Goal: Transaction & Acquisition: Purchase product/service

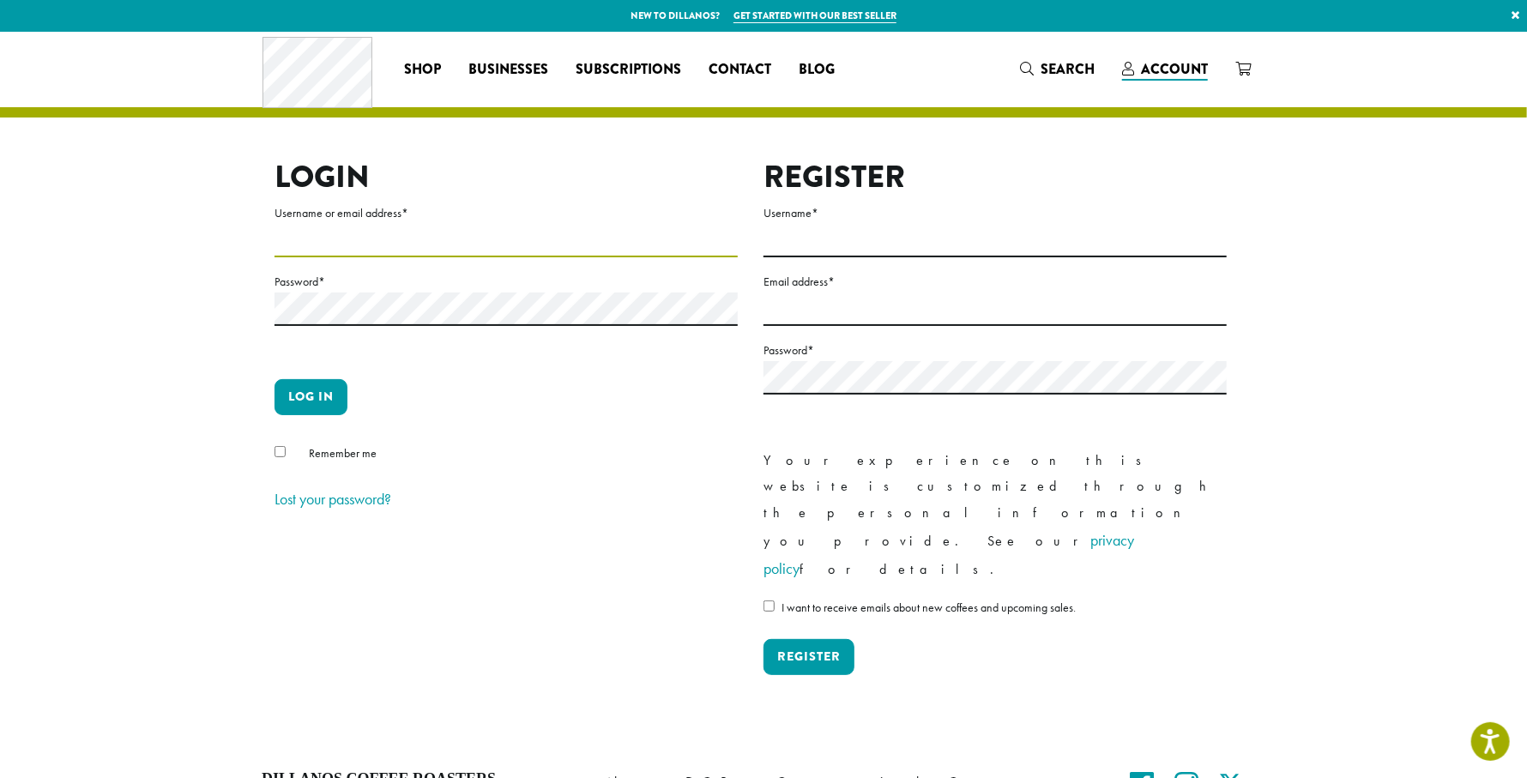
type input "**********"
click at [274, 379] on button "Log in" at bounding box center [310, 397] width 73 height 36
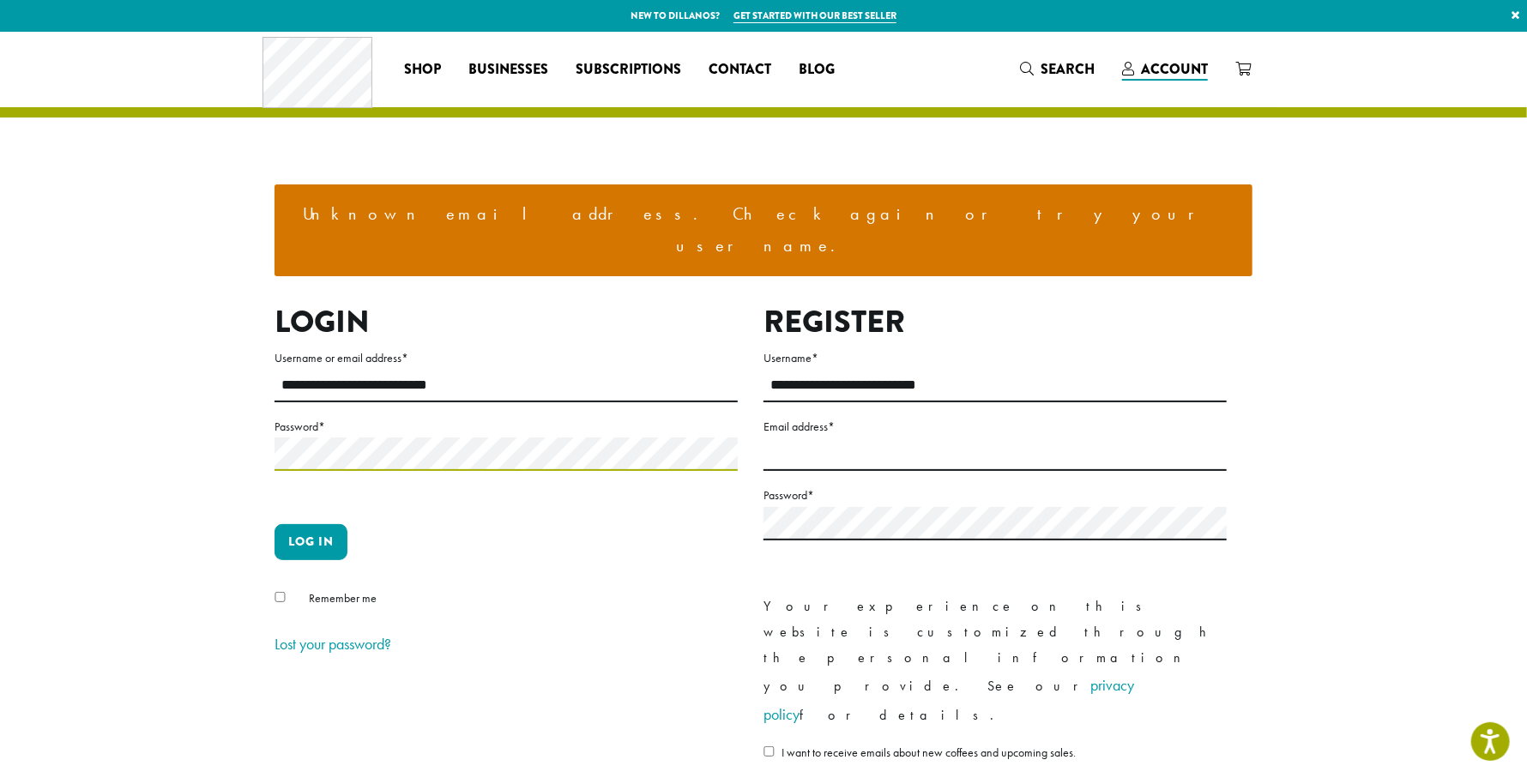
click at [274, 524] on button "Log in" at bounding box center [310, 542] width 73 height 36
click at [319, 524] on button "Log in" at bounding box center [310, 542] width 73 height 36
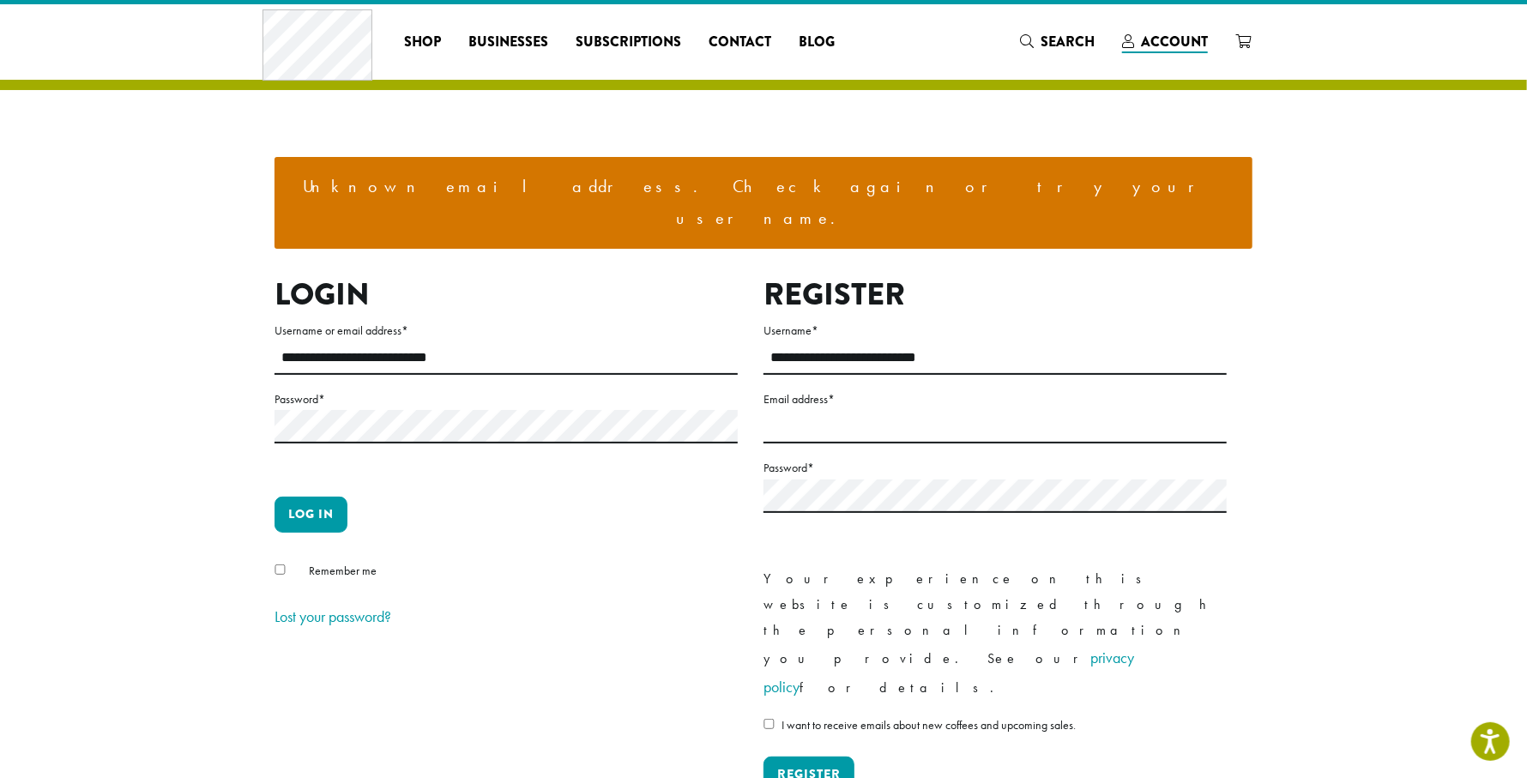
scroll to position [27, 0]
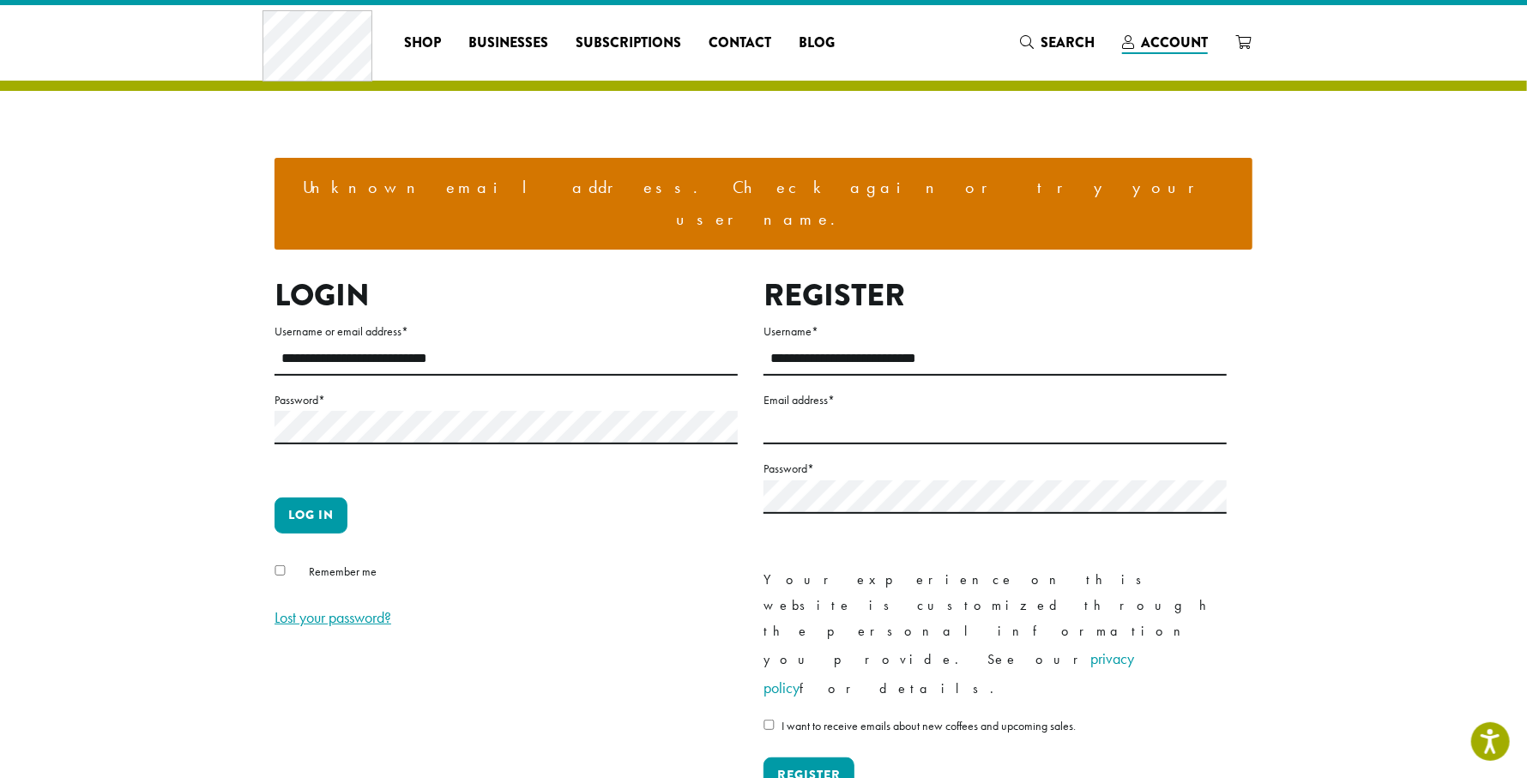
click at [347, 607] on link "Lost your password?" at bounding box center [332, 617] width 117 height 20
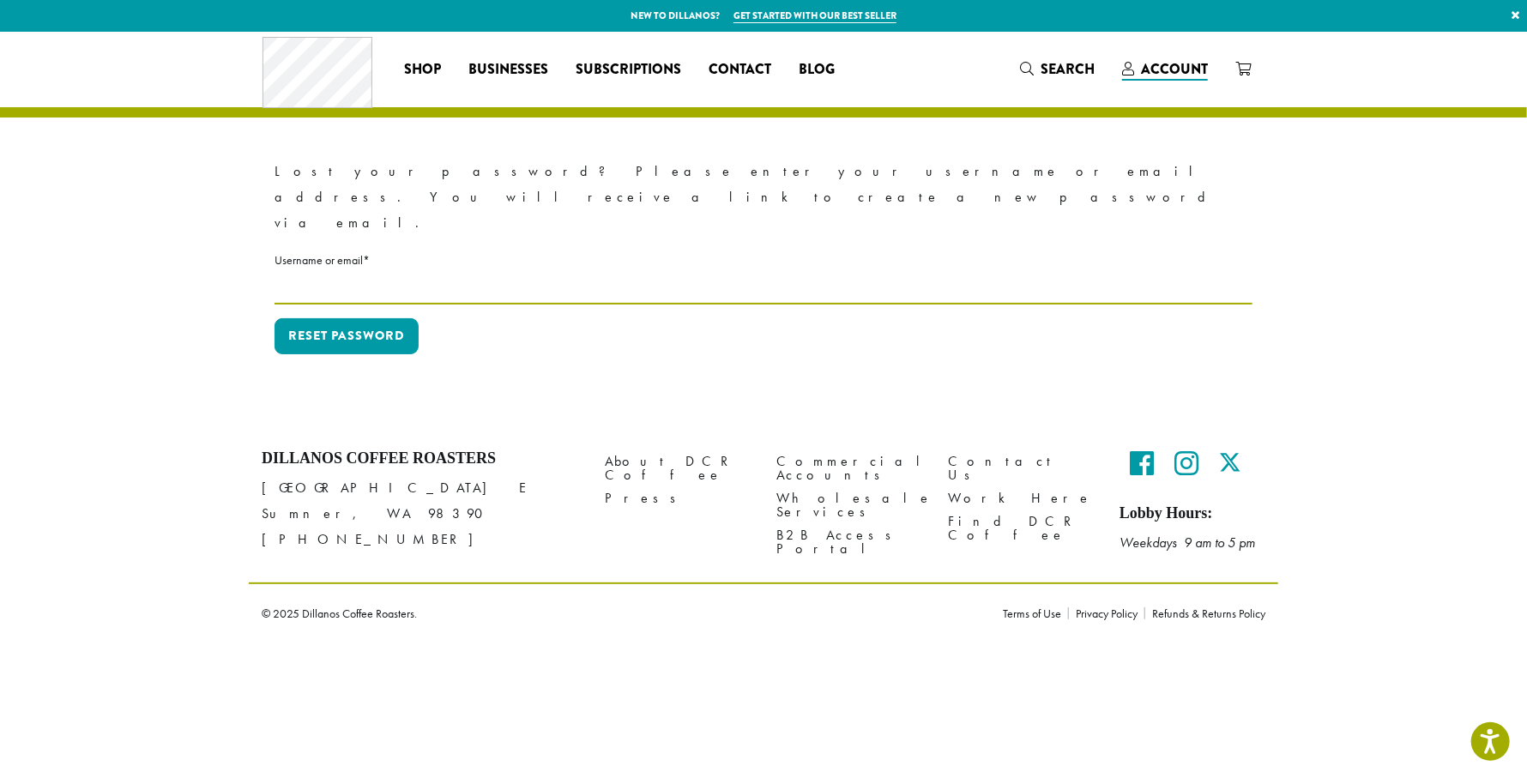
click at [343, 271] on input "Username or email * Required" at bounding box center [763, 287] width 978 height 33
type input "**********"
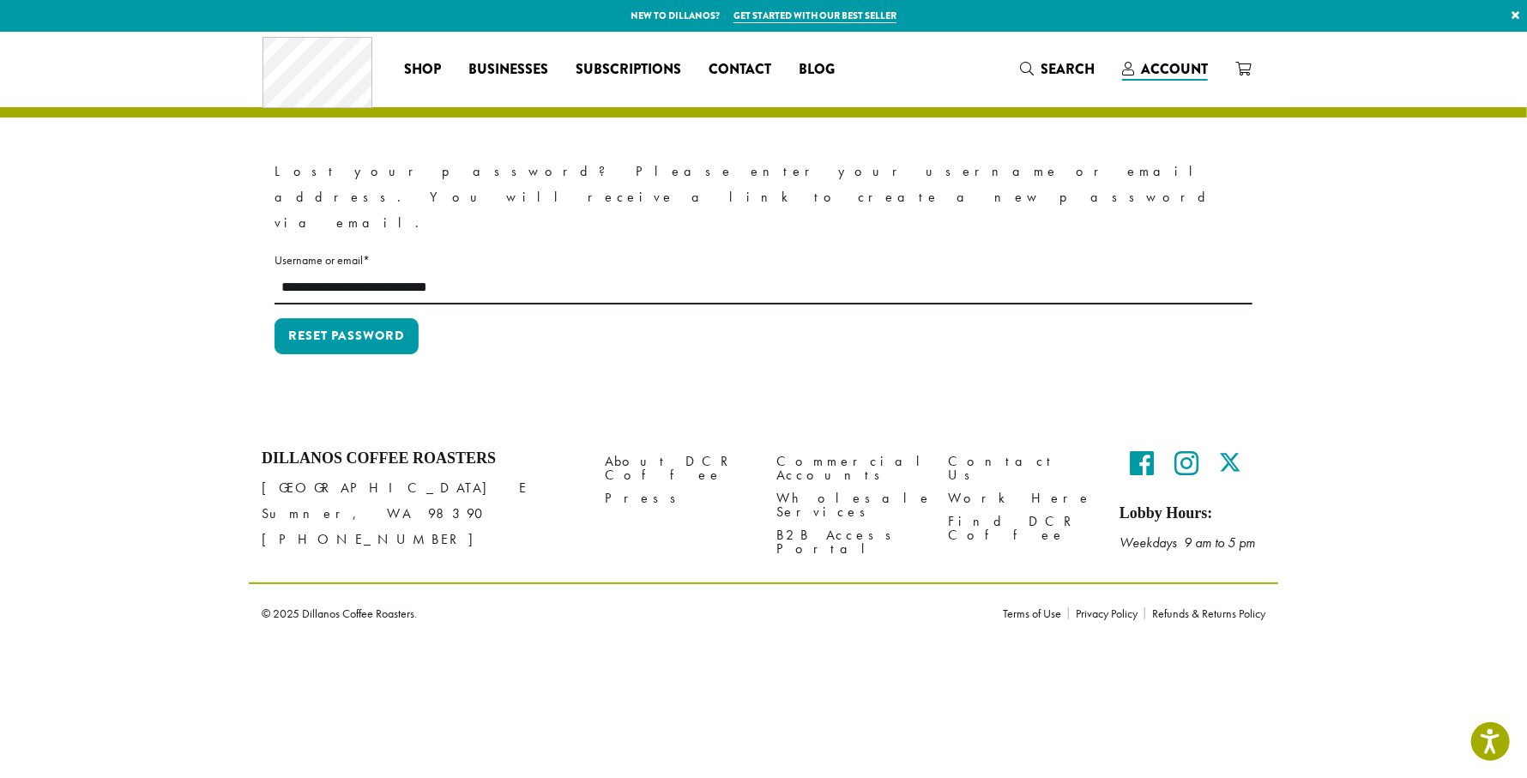
click at [340, 318] on p "Reset password" at bounding box center [763, 343] width 978 height 50
click at [351, 318] on button "Reset password" at bounding box center [346, 336] width 144 height 36
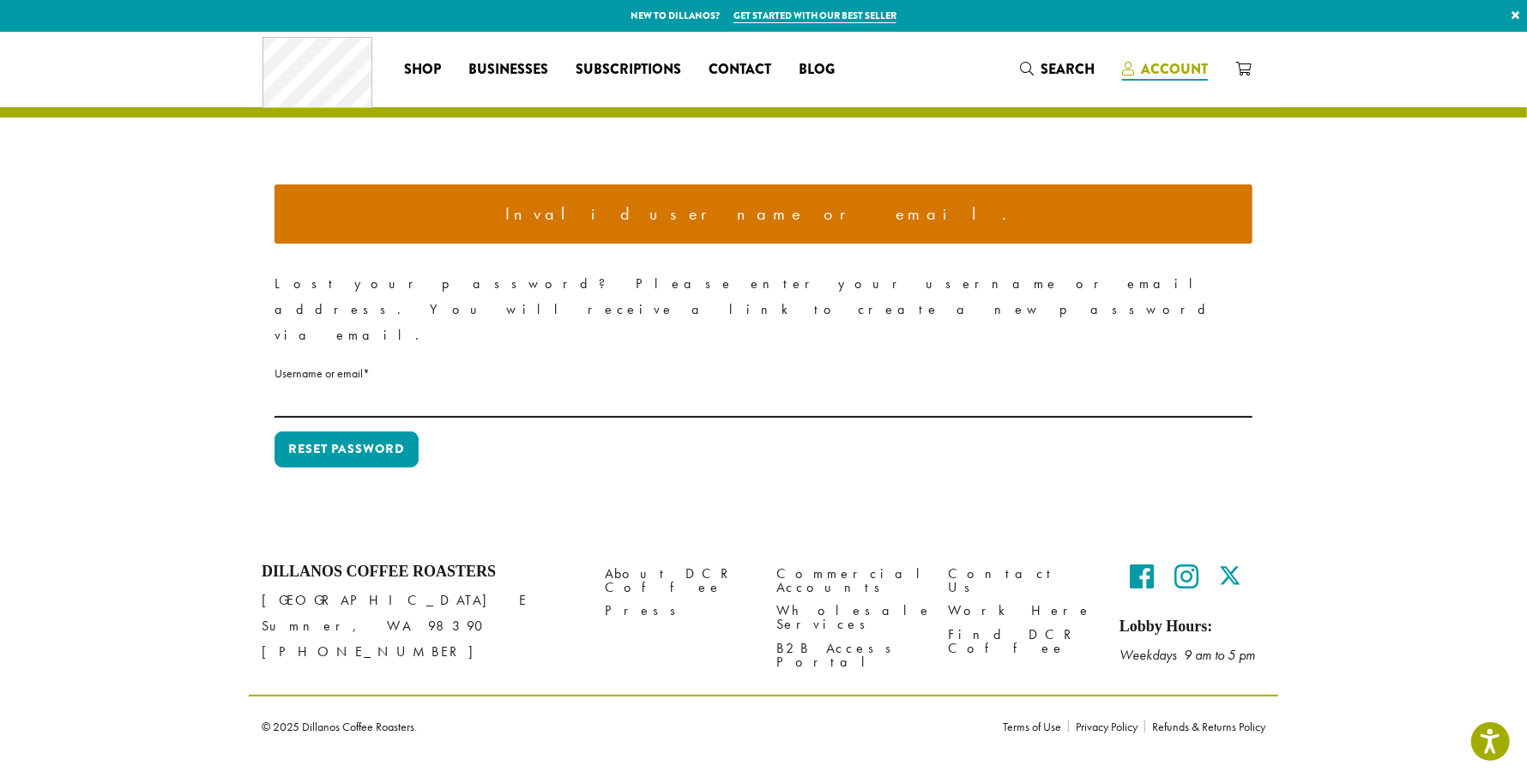
click at [1158, 78] on span "Account" at bounding box center [1174, 69] width 67 height 20
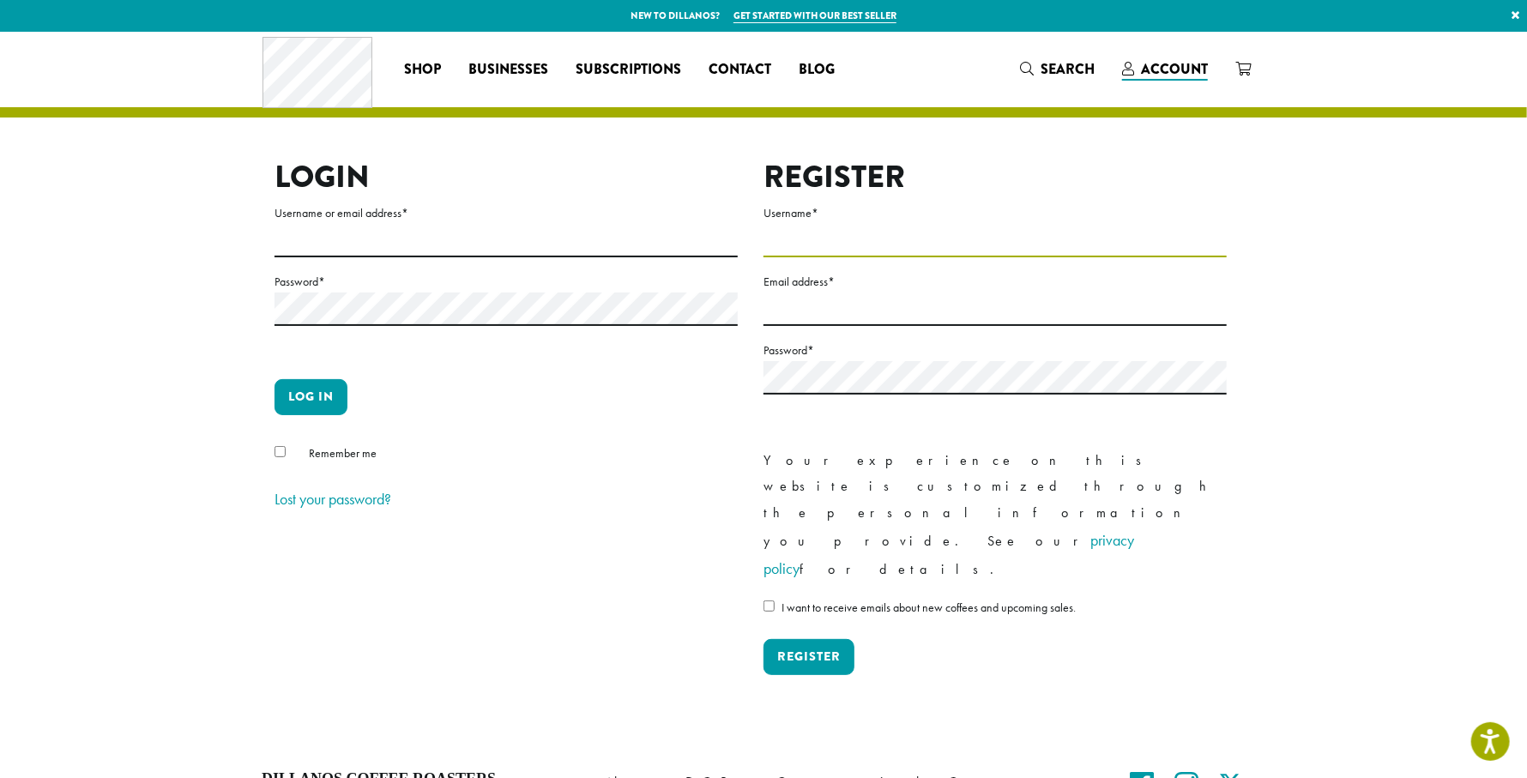
click at [825, 242] on input "Username *" at bounding box center [994, 240] width 463 height 33
type input "**********"
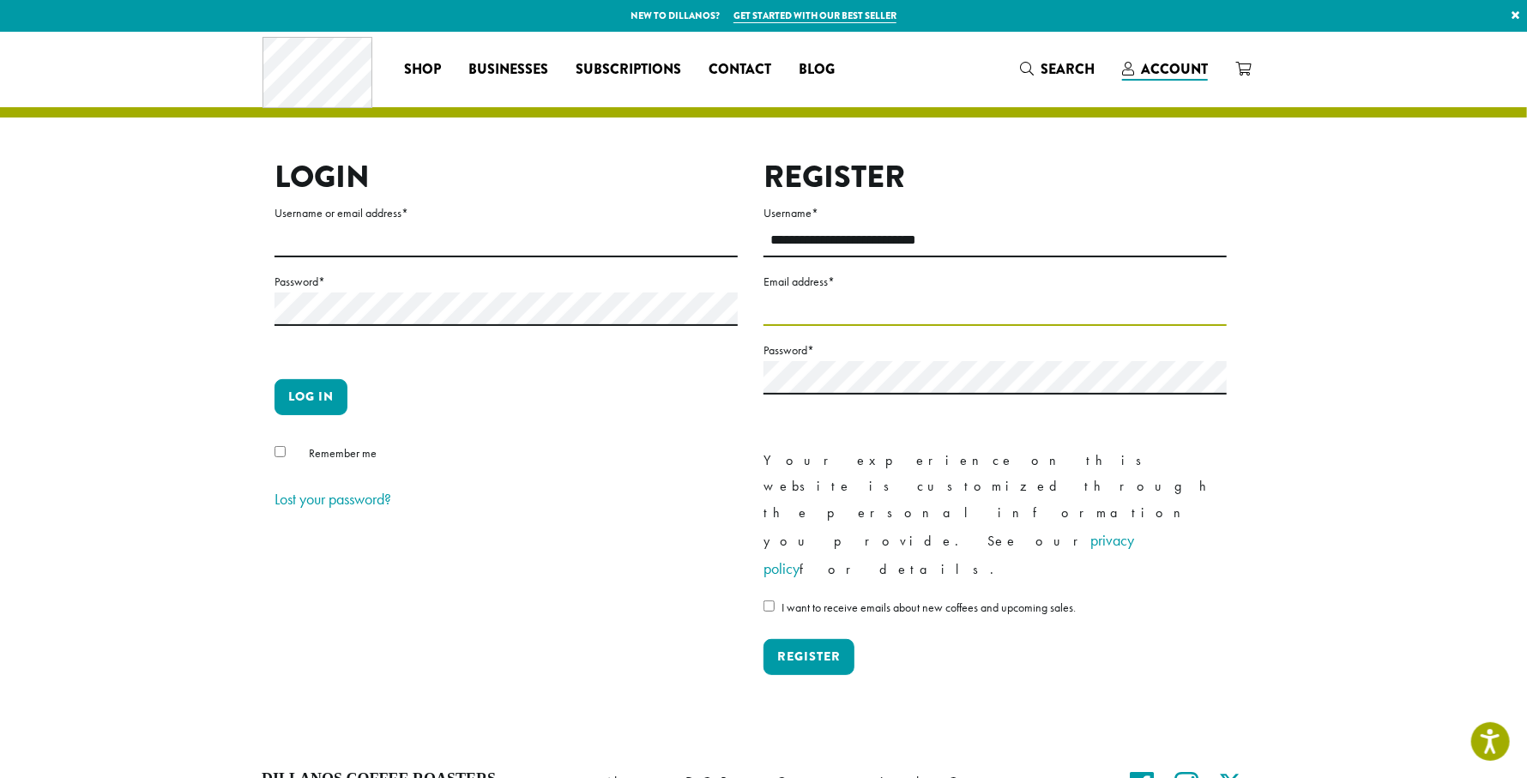
type input "**********"
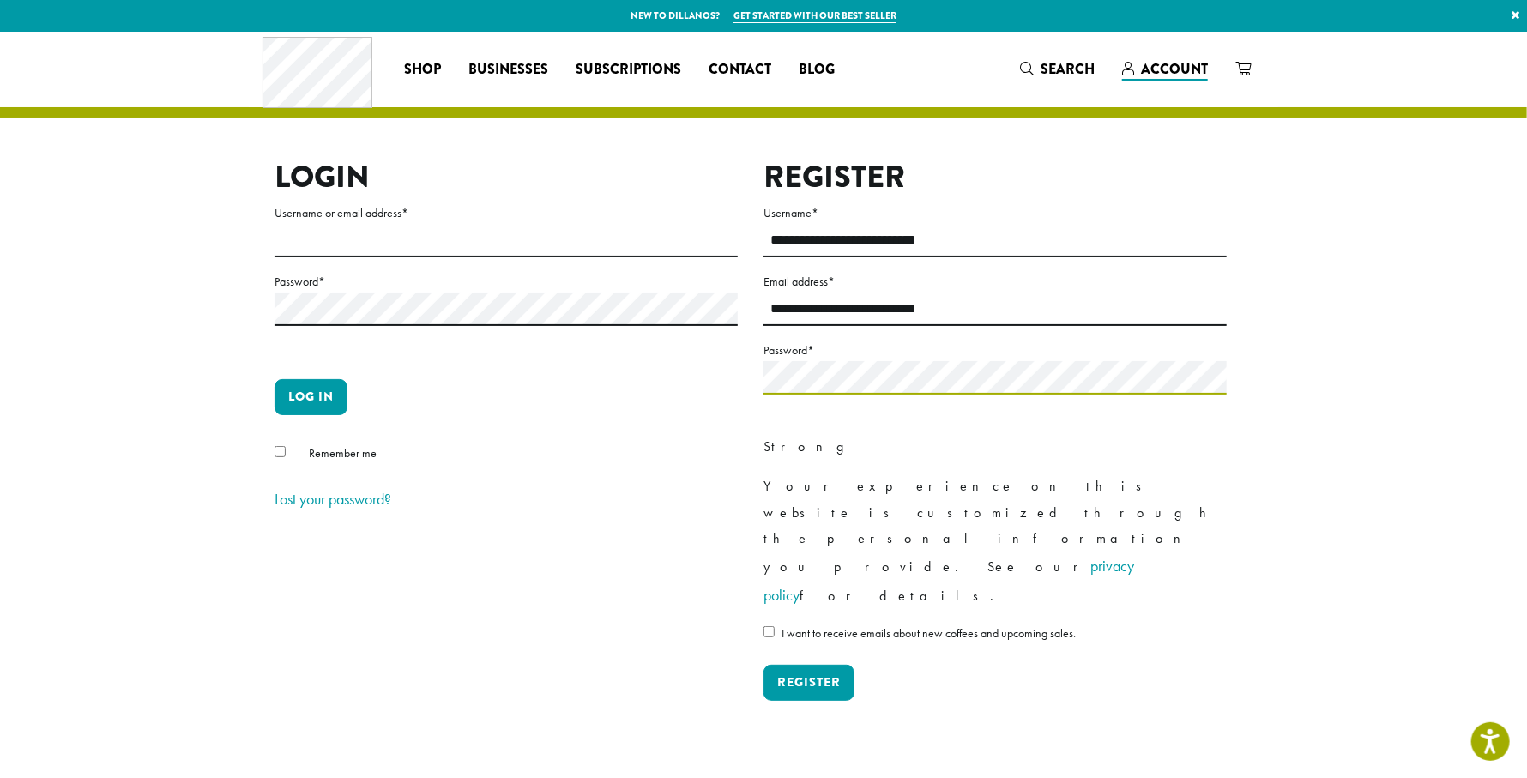
click at [763, 665] on button "Register" at bounding box center [808, 683] width 91 height 36
click at [808, 665] on button "Register" at bounding box center [808, 683] width 91 height 36
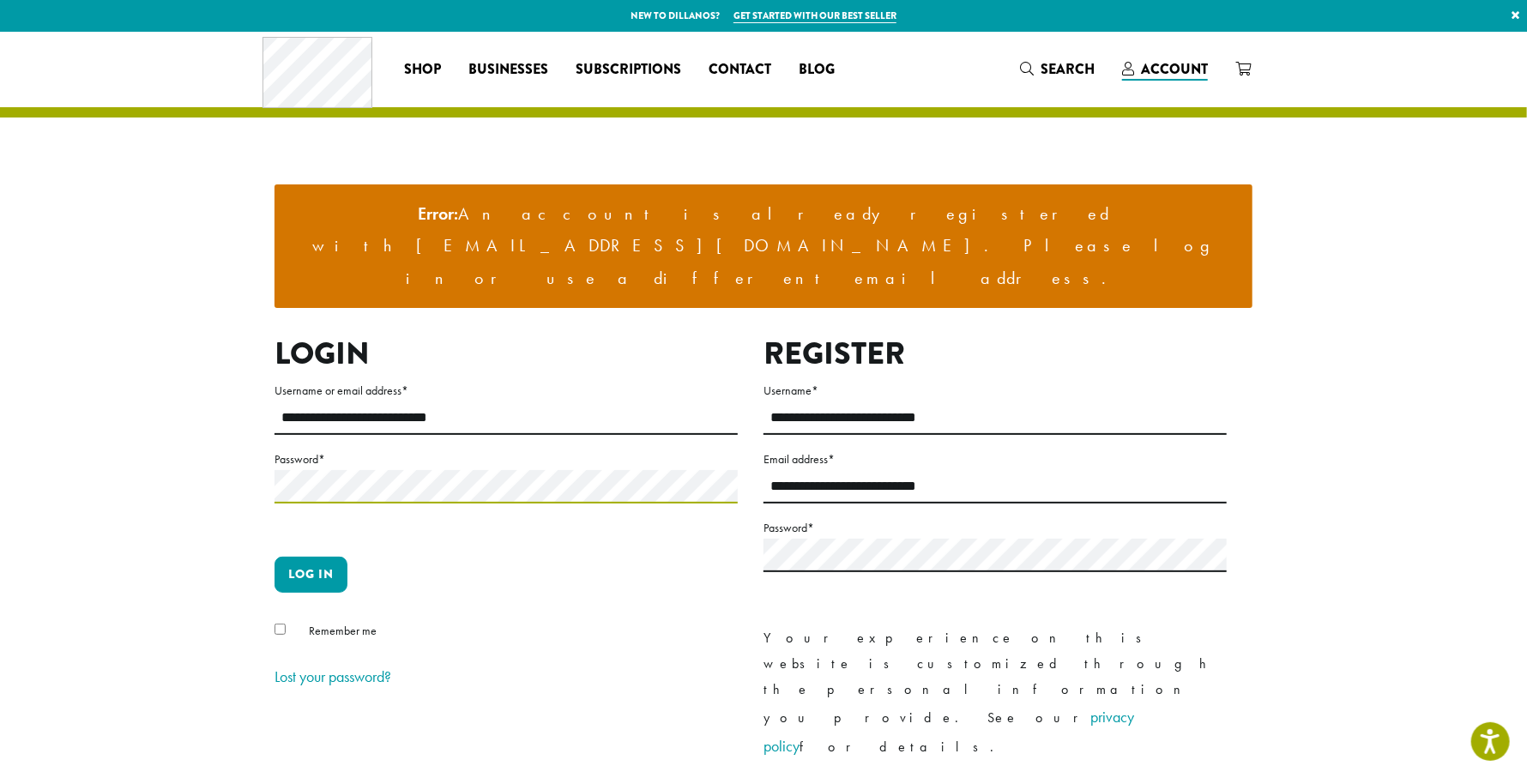
click at [274, 557] on button "Log in" at bounding box center [310, 575] width 73 height 36
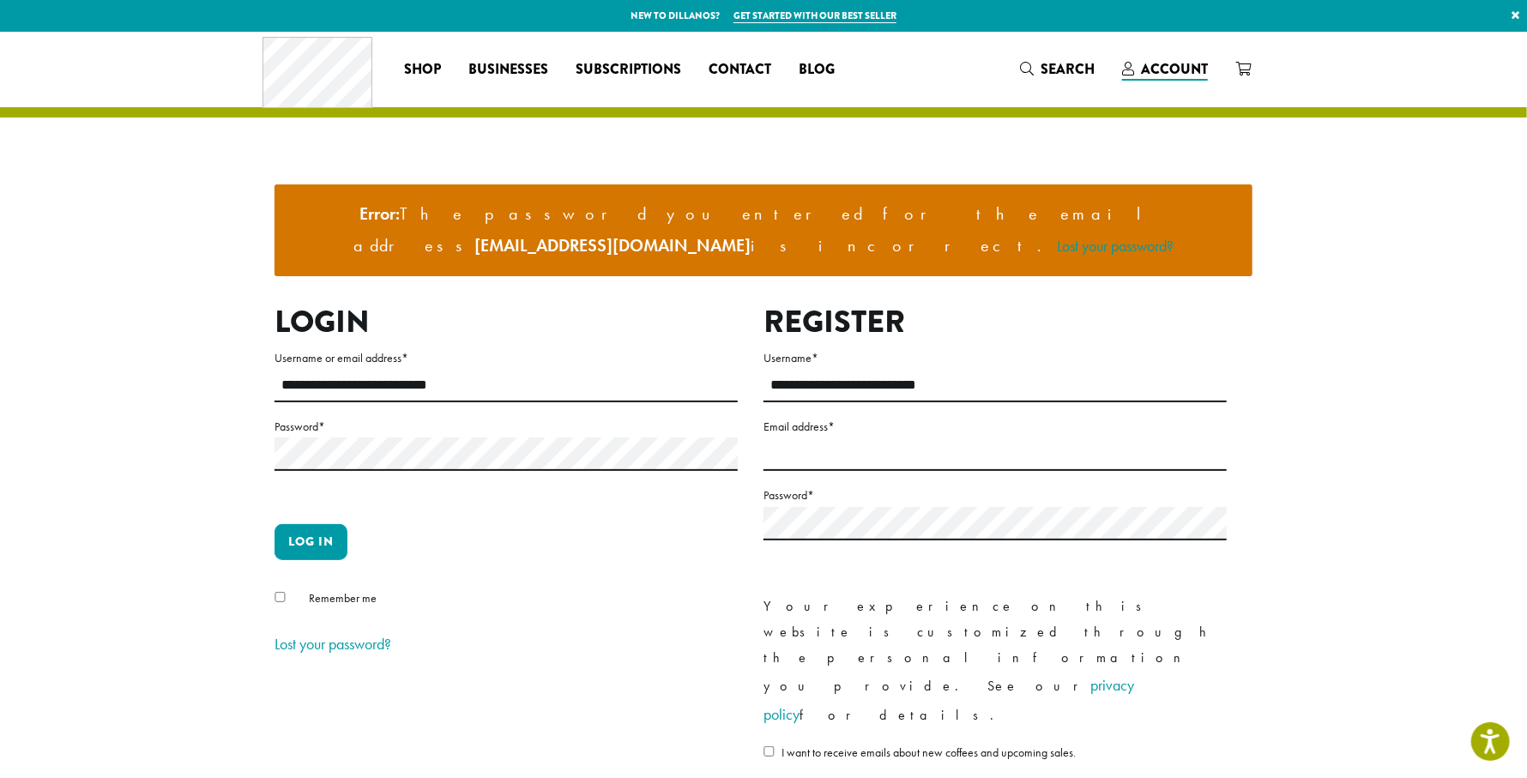
drag, startPoint x: 650, startPoint y: 485, endPoint x: 627, endPoint y: 509, distance: 33.4
click at [649, 485] on form "**********" at bounding box center [505, 502] width 463 height 311
click at [322, 634] on link "Lost your password?" at bounding box center [332, 644] width 117 height 20
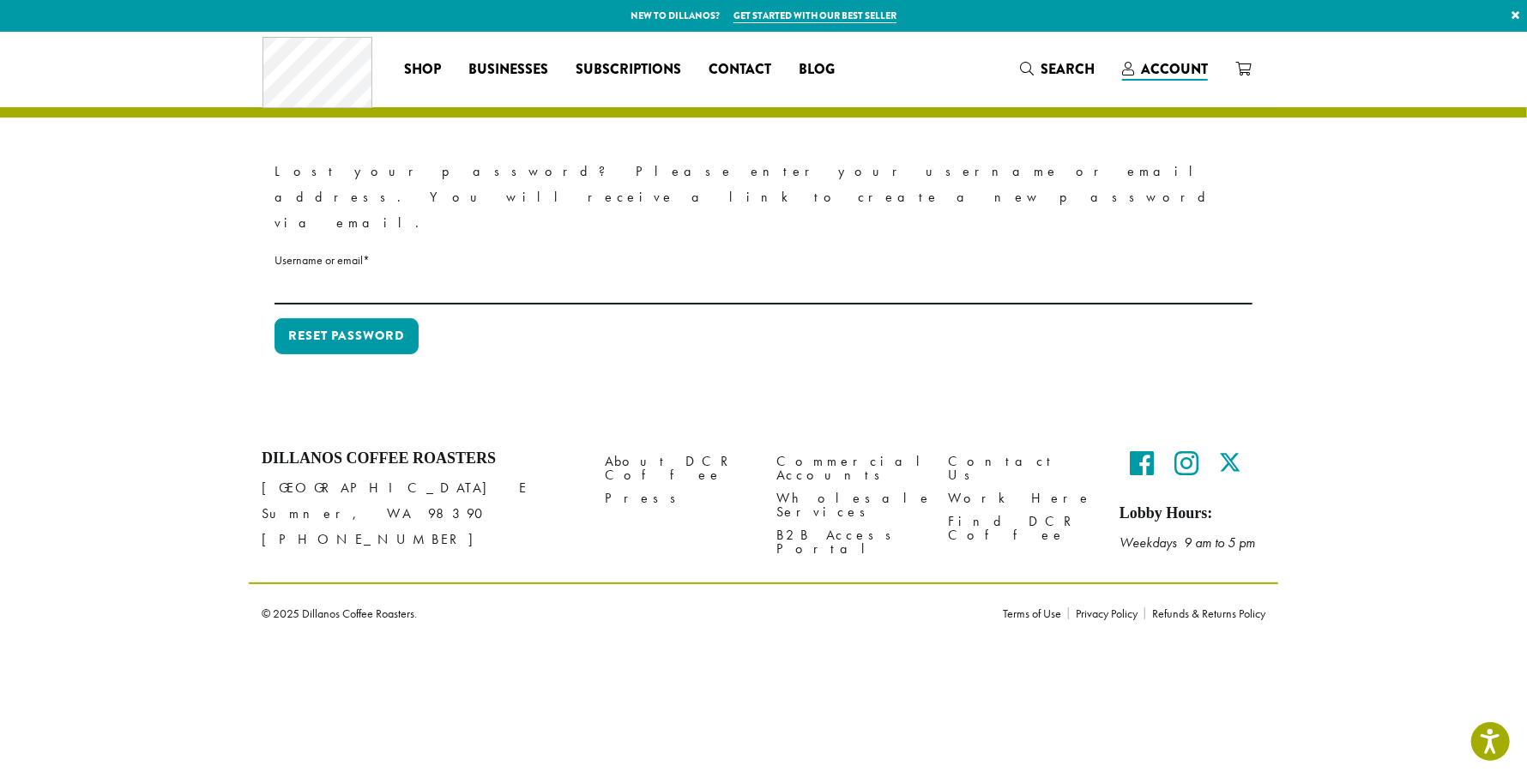
type input "**********"
click at [312, 318] on button "Reset password" at bounding box center [346, 336] width 144 height 36
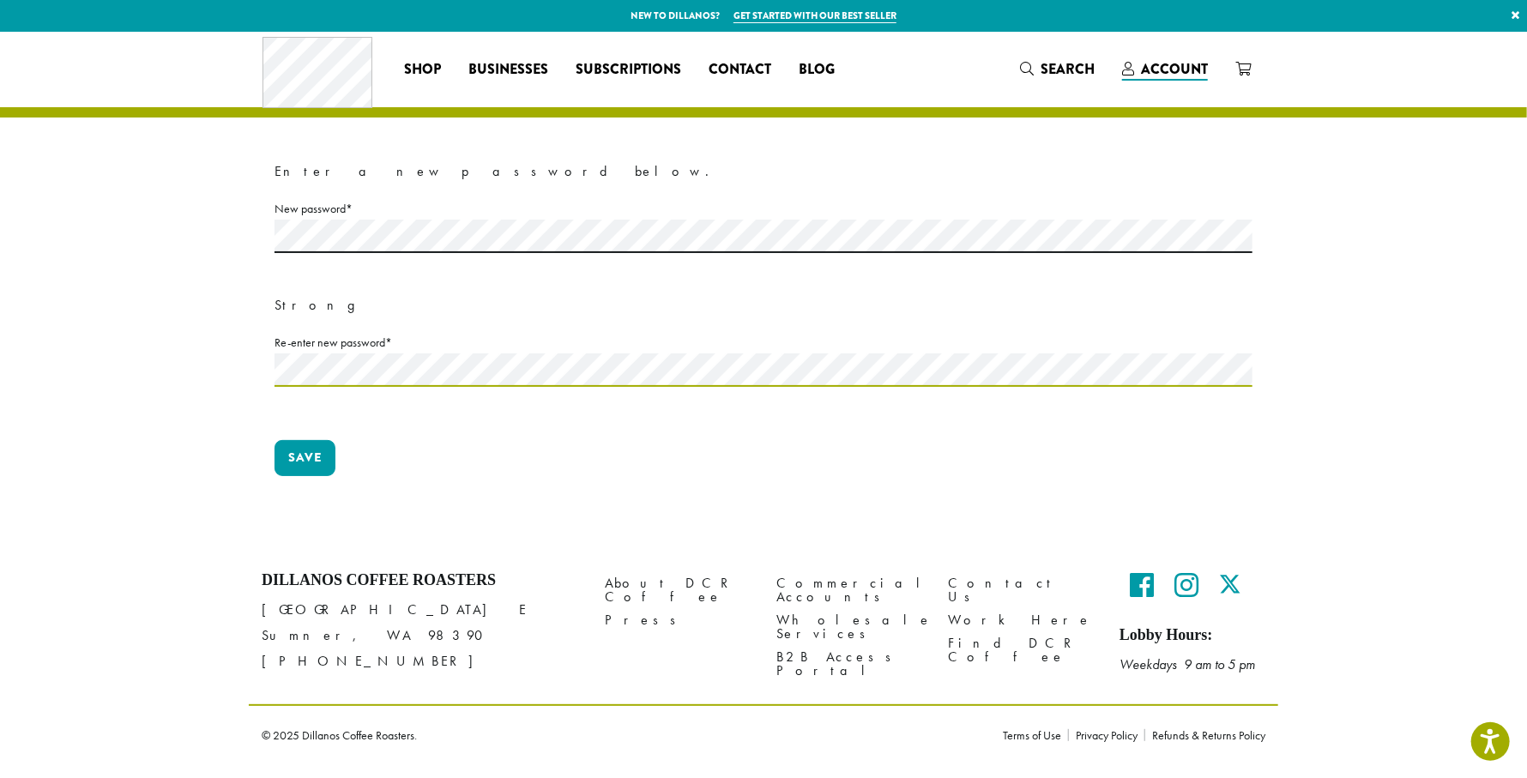
click at [274, 440] on button "Save" at bounding box center [304, 458] width 61 height 36
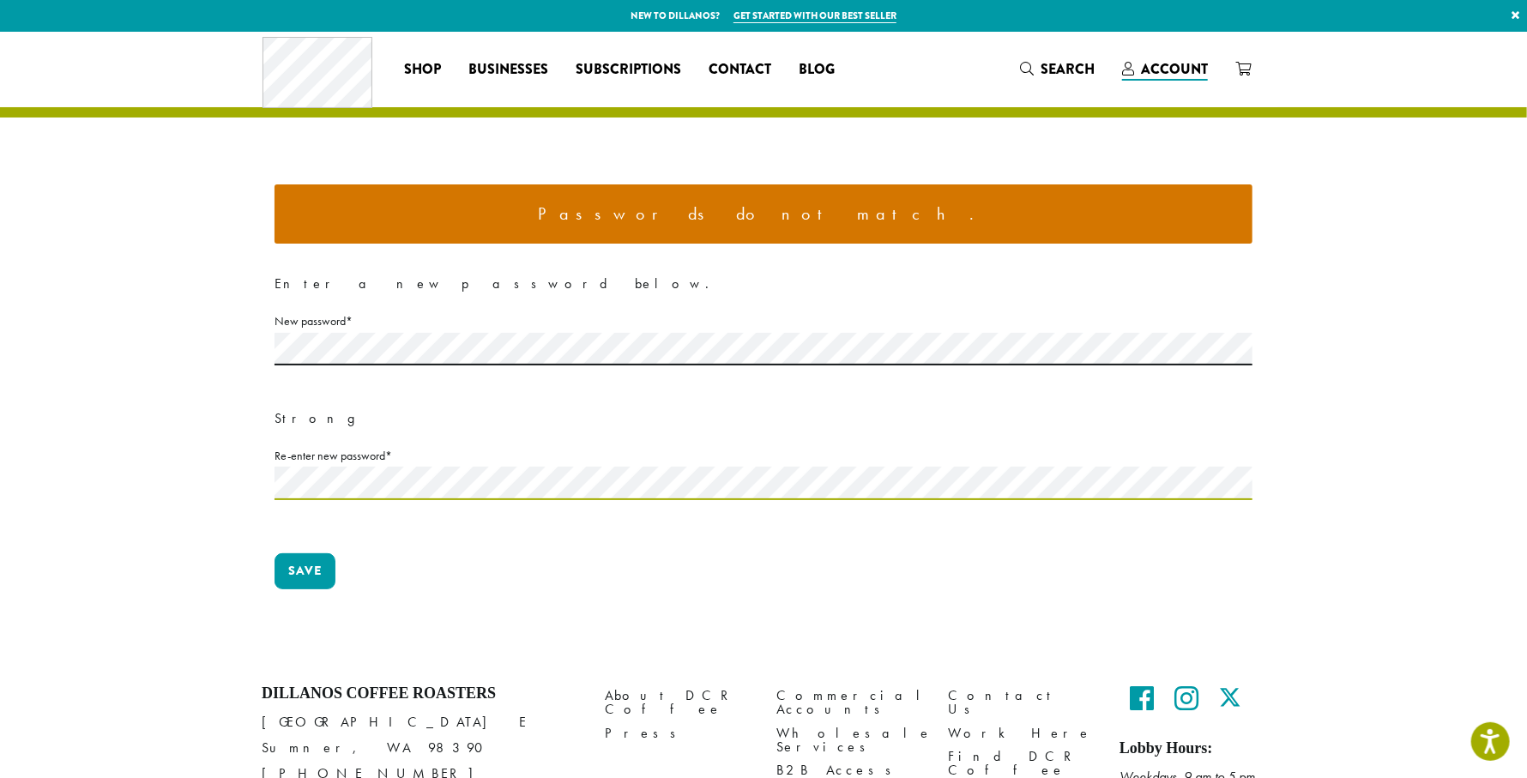
click at [274, 553] on button "Save" at bounding box center [304, 571] width 61 height 36
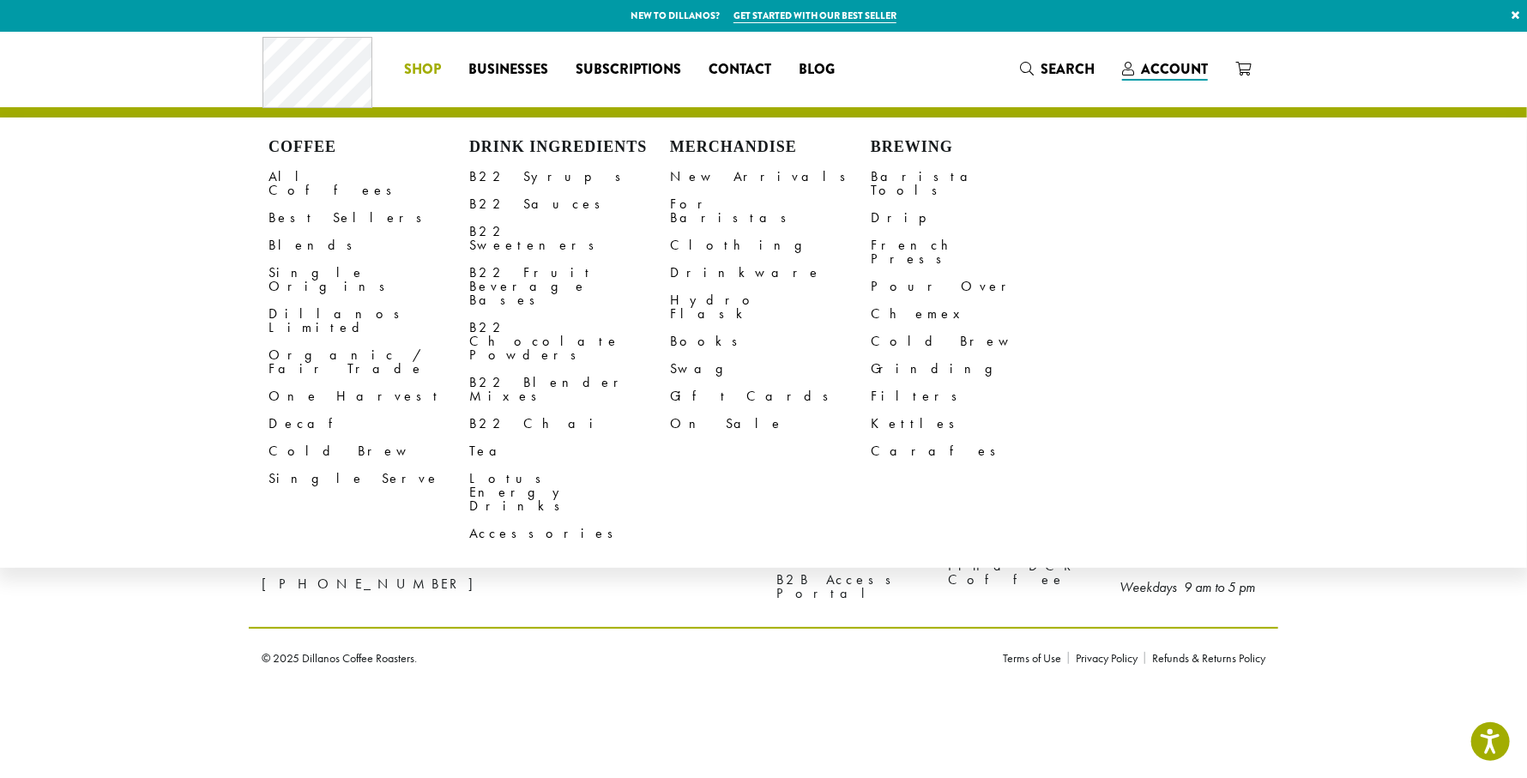
click at [430, 74] on span "Shop" at bounding box center [422, 69] width 37 height 21
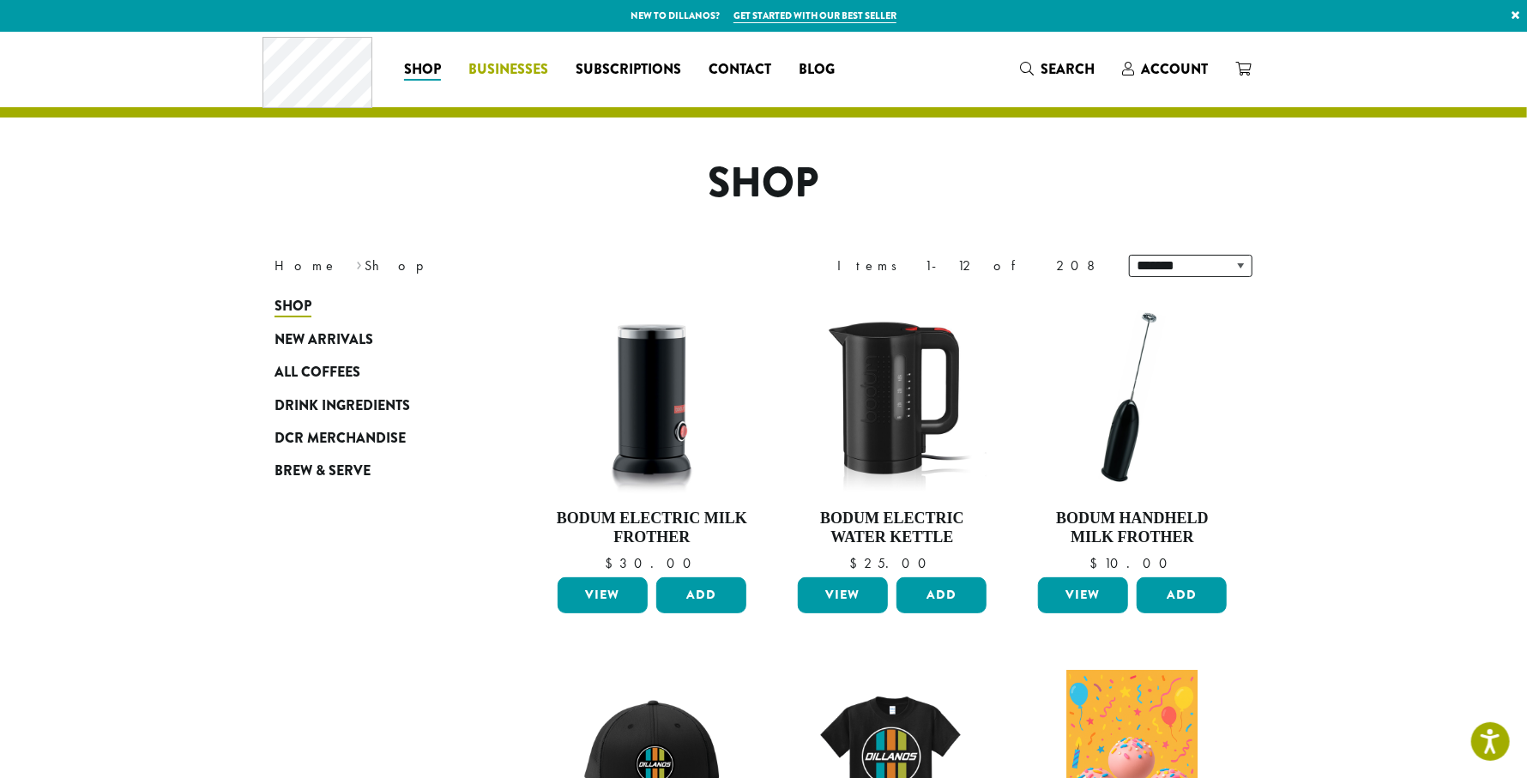
click at [503, 69] on span "Businesses" at bounding box center [508, 69] width 80 height 21
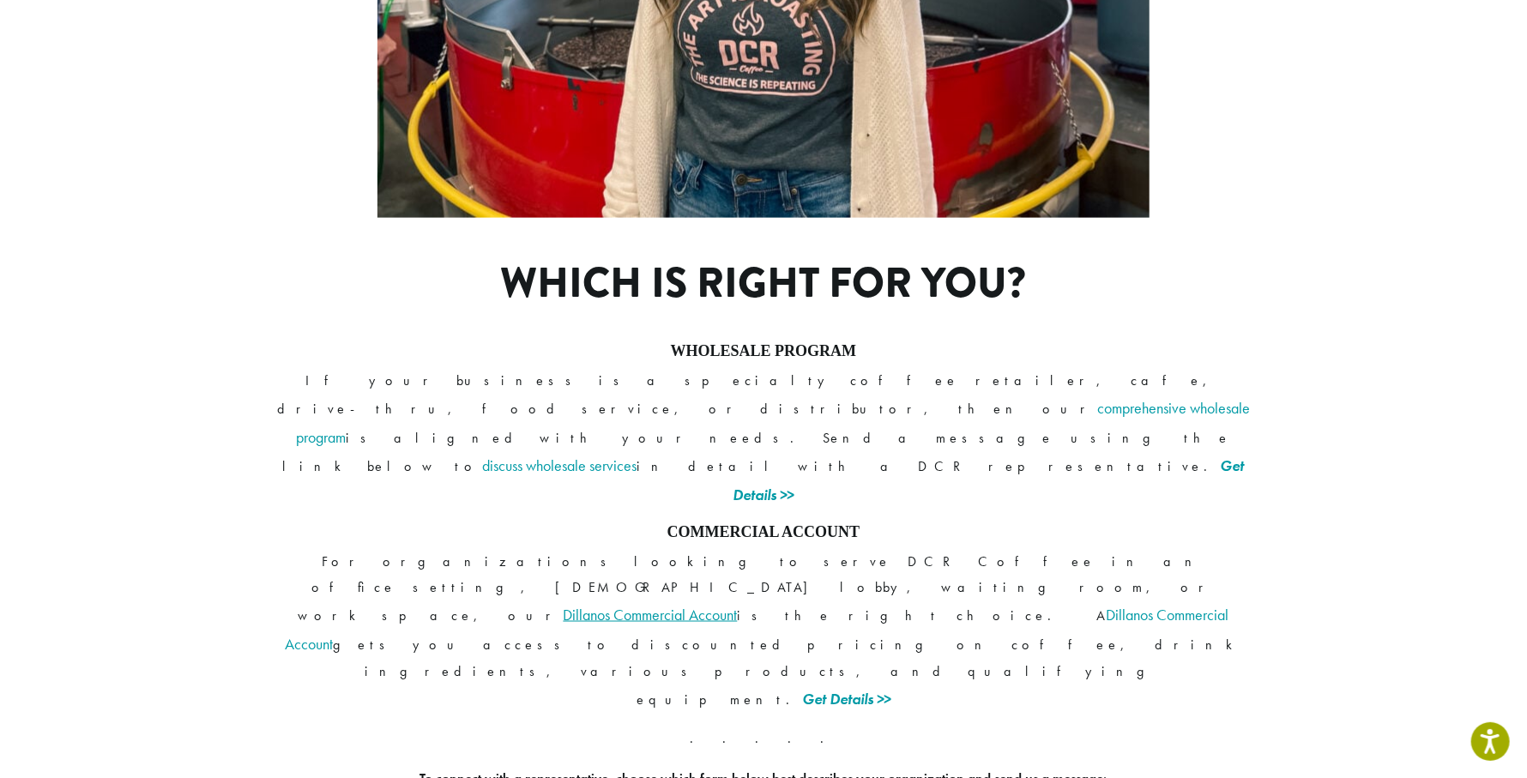
click at [738, 605] on link "Dillanos Commercial Account" at bounding box center [650, 615] width 174 height 20
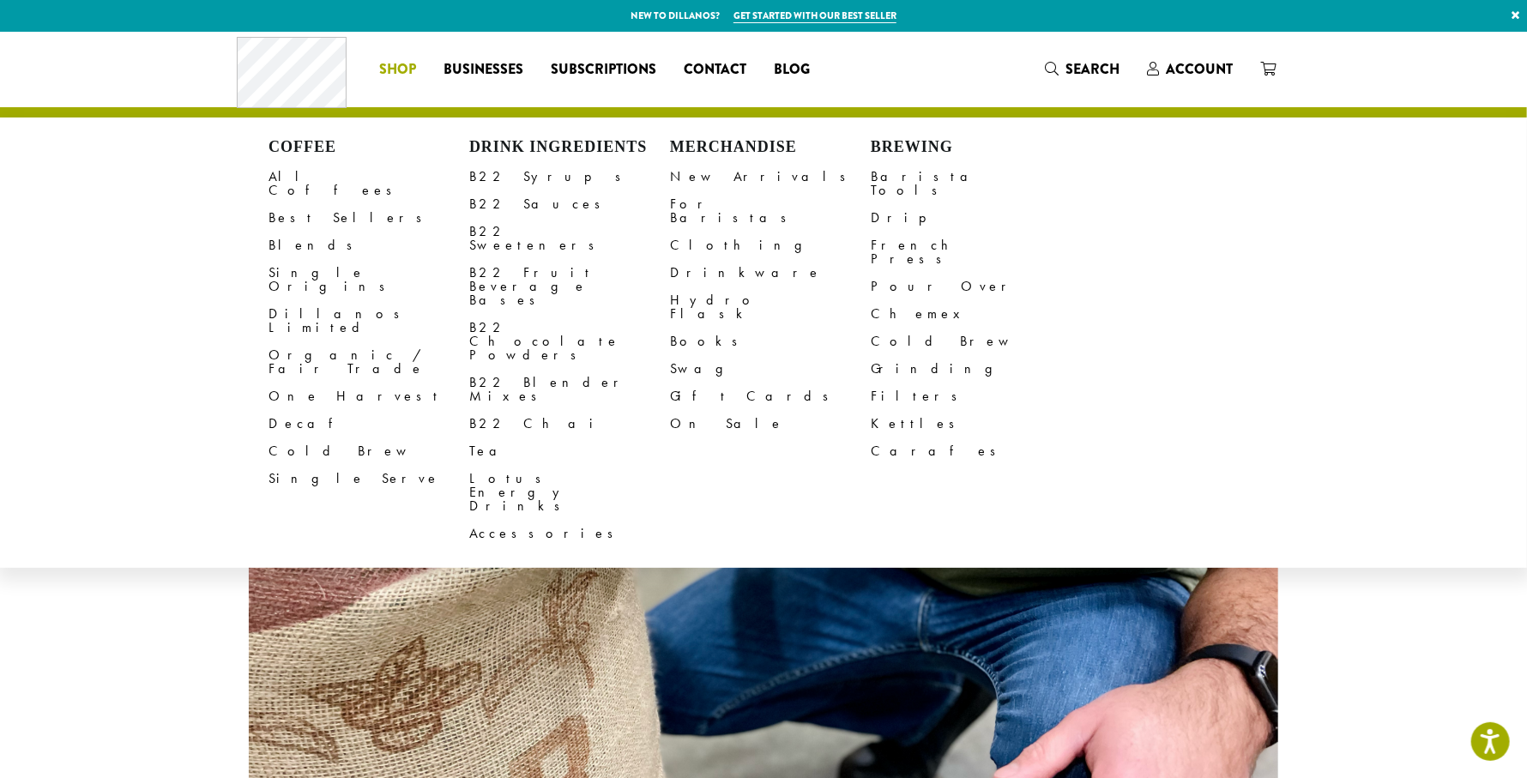
click at [388, 69] on span "Shop" at bounding box center [397, 69] width 37 height 21
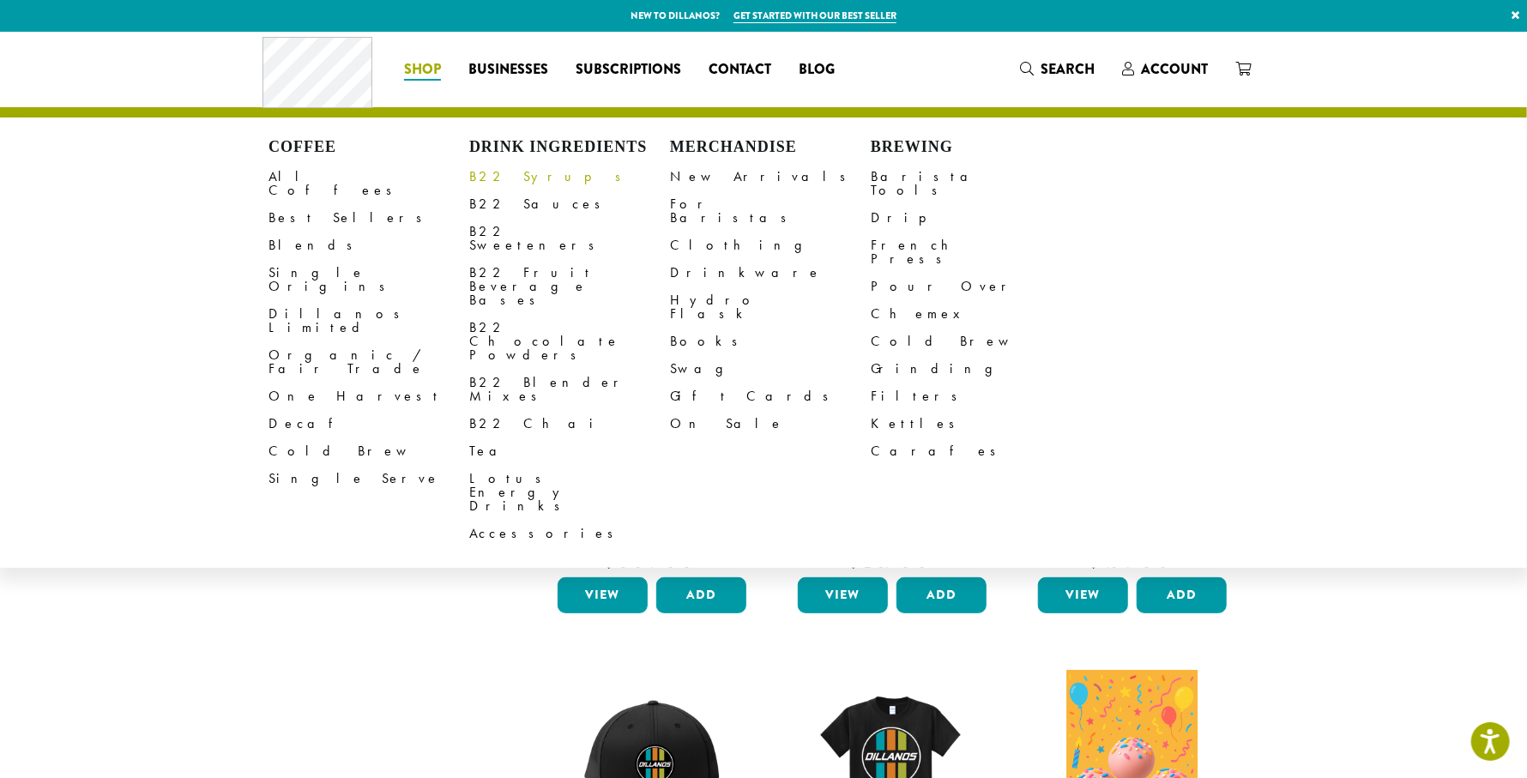
click at [523, 178] on link "B22 Syrups" at bounding box center [569, 176] width 201 height 27
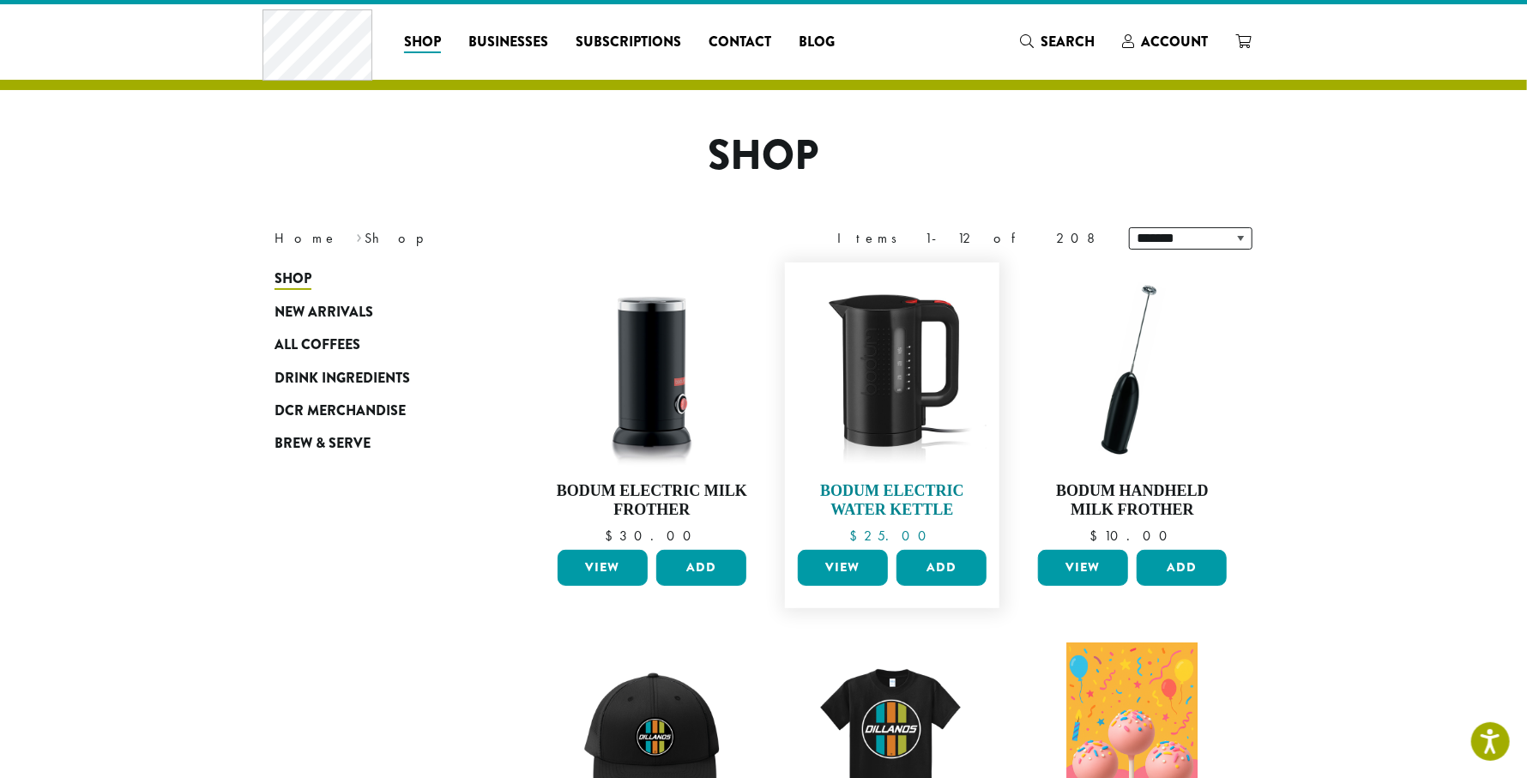
scroll to position [78, 0]
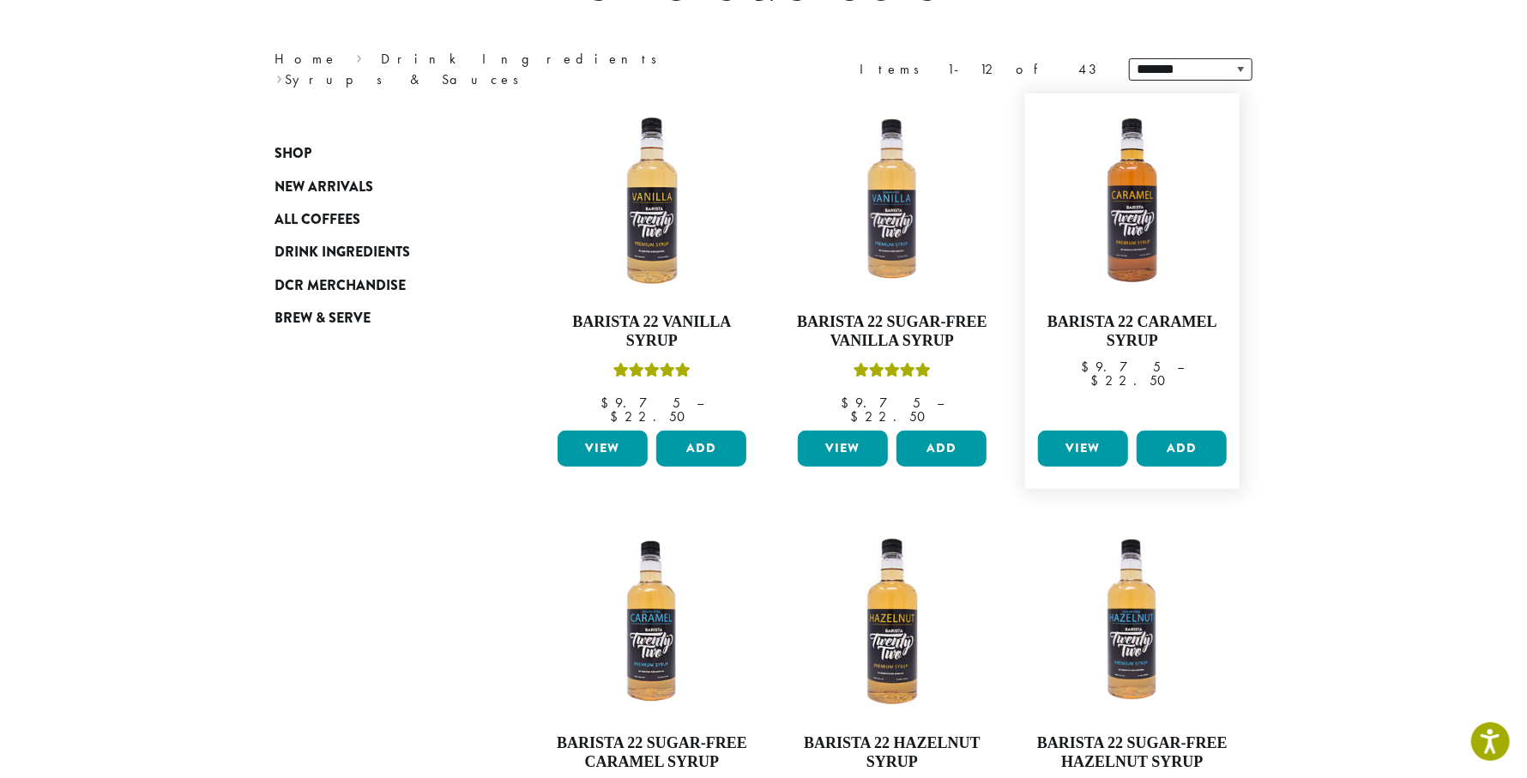
scroll to position [334, 0]
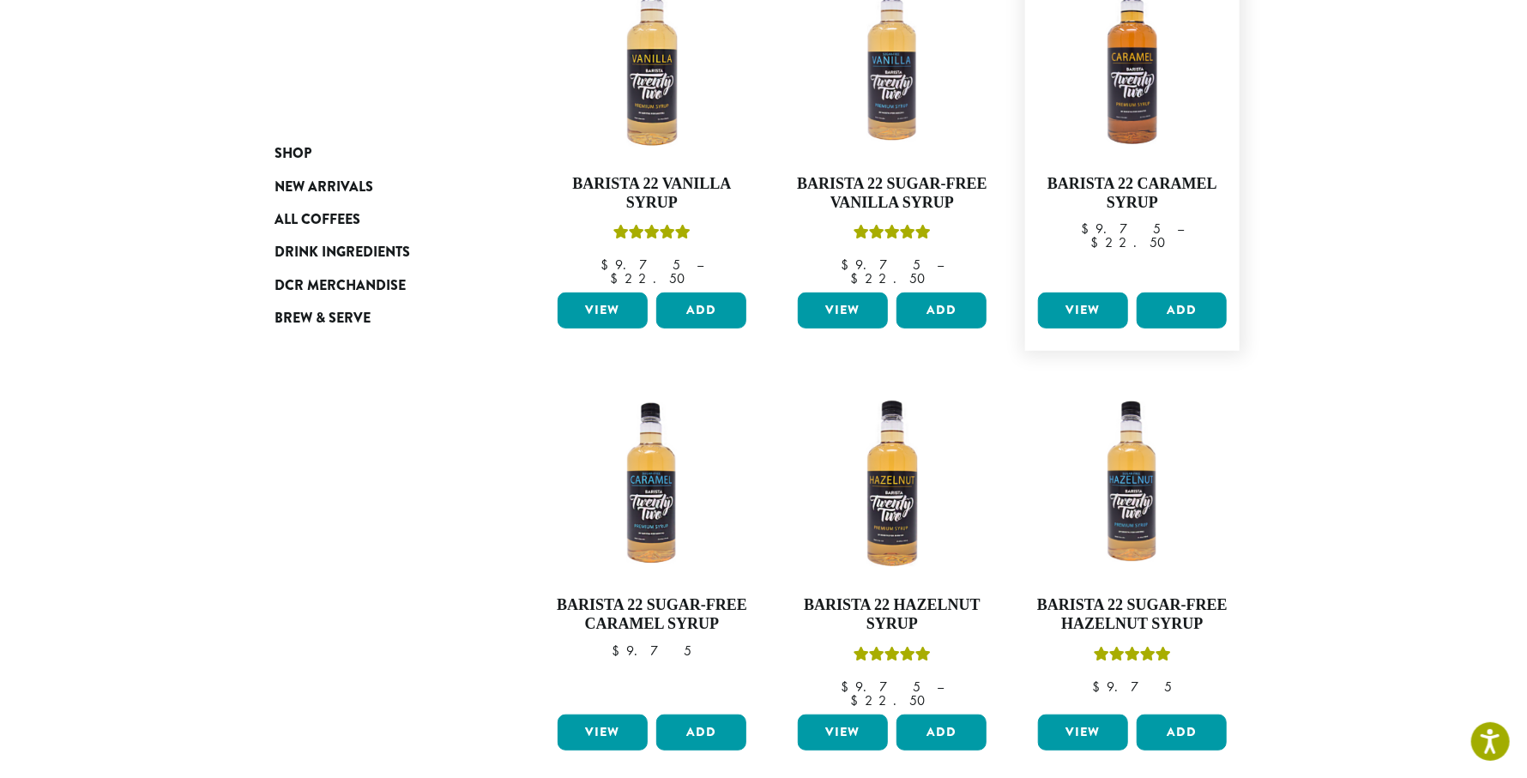
click at [1105, 292] on link "View" at bounding box center [1083, 310] width 90 height 36
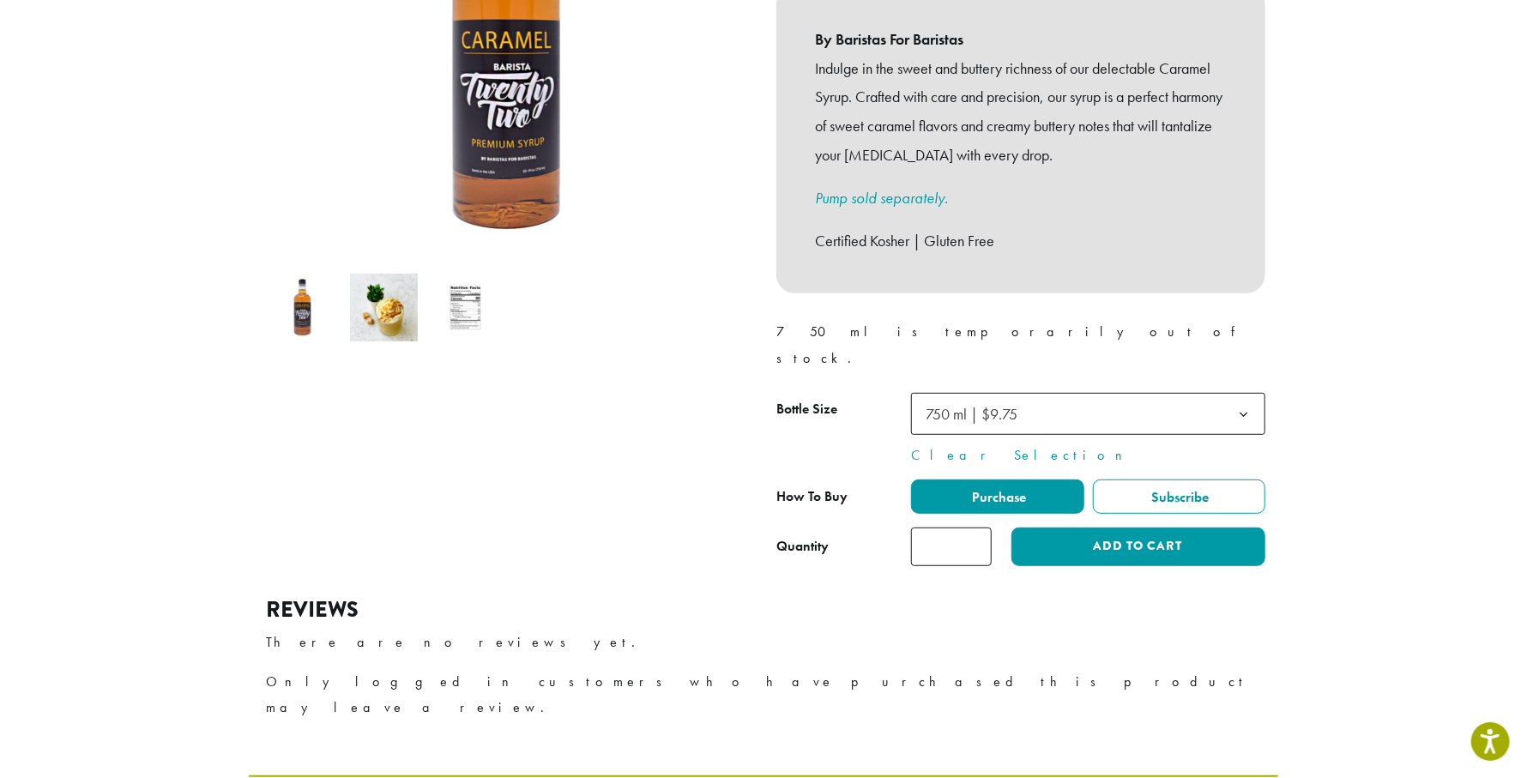
scroll to position [389, 0]
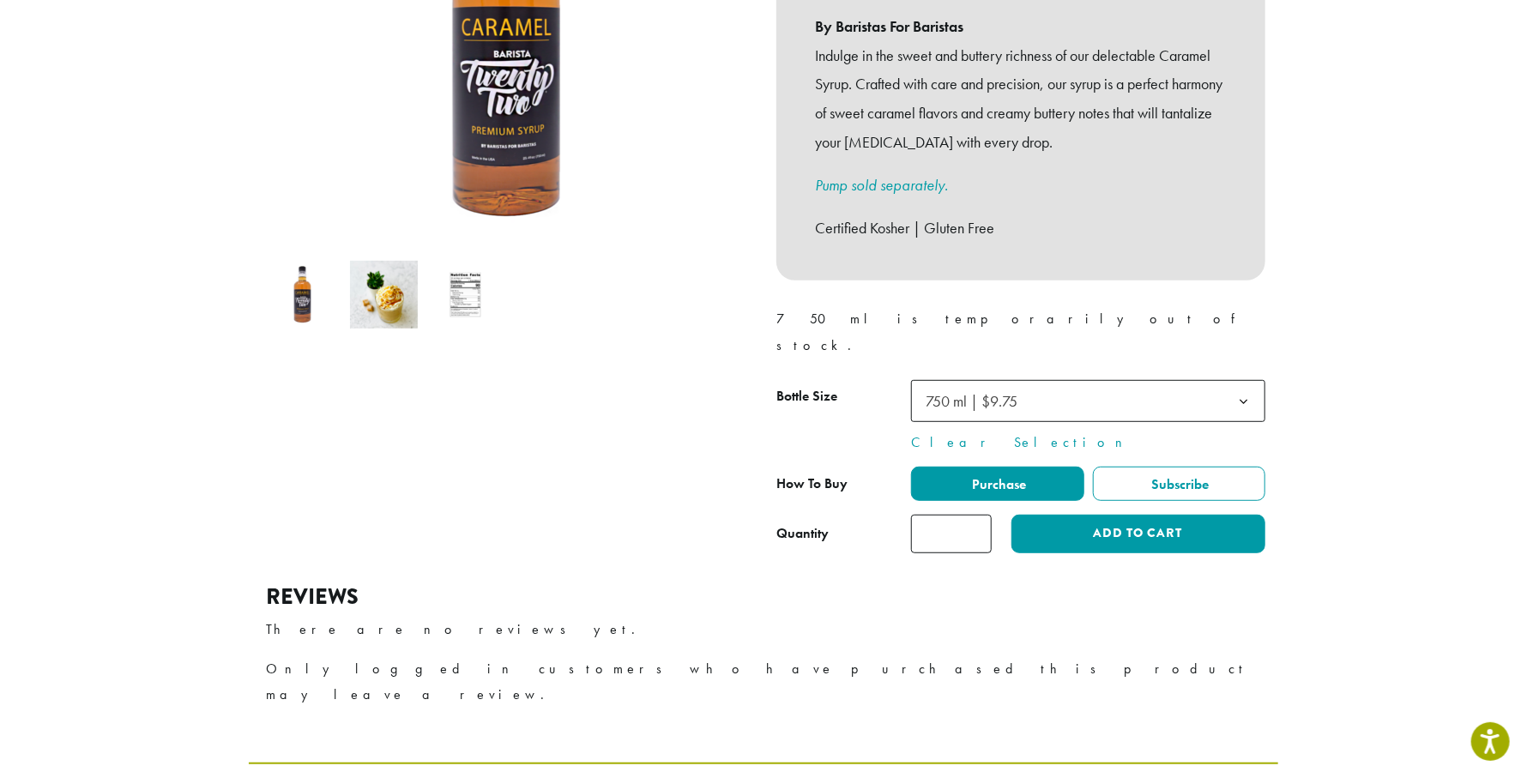
click at [961, 515] on input "*" at bounding box center [951, 534] width 81 height 39
